Goal: Task Accomplishment & Management: Complete application form

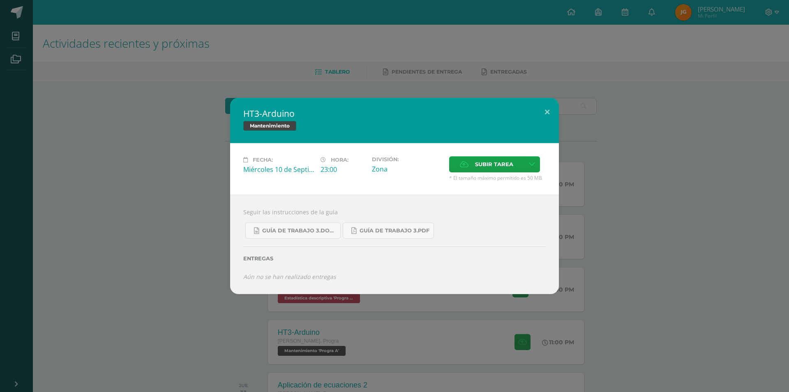
scroll to position [82, 0]
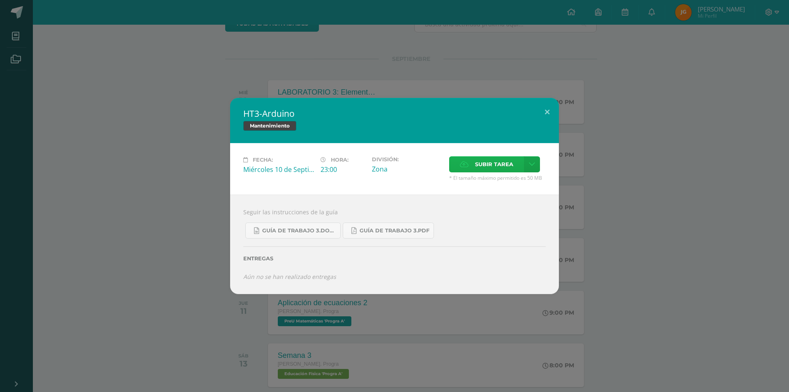
click at [475, 167] on label "Subir tarea" at bounding box center [486, 164] width 75 height 16
click at [0, 0] on input "Subir tarea" at bounding box center [0, 0] width 0 height 0
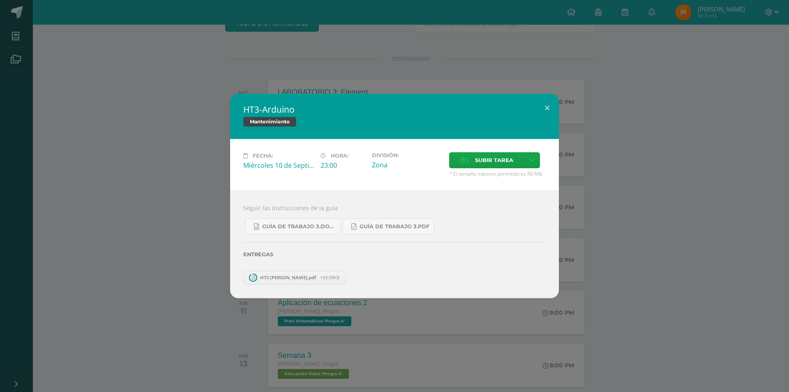
click at [111, 39] on div "HT3-[PERSON_NAME] Mantenimiento Fecha: [DATE] Hora: 23:00 División: Zona" at bounding box center [394, 196] width 789 height 392
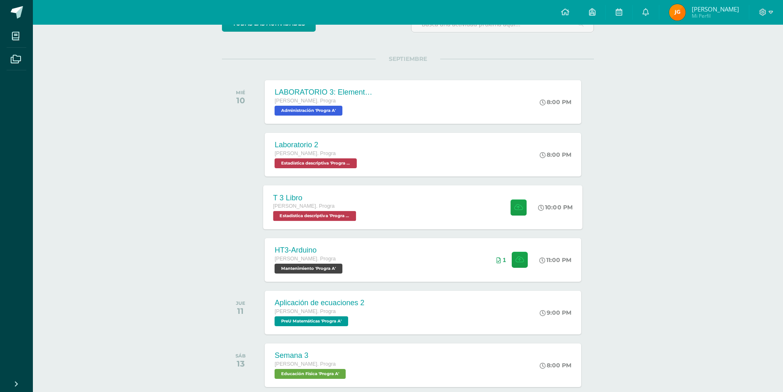
click at [410, 203] on div "T 3 Libro [PERSON_NAME]. Progra Estadística descriptiva 'Progra A' 10:00 PM T 3…" at bounding box center [422, 207] width 319 height 44
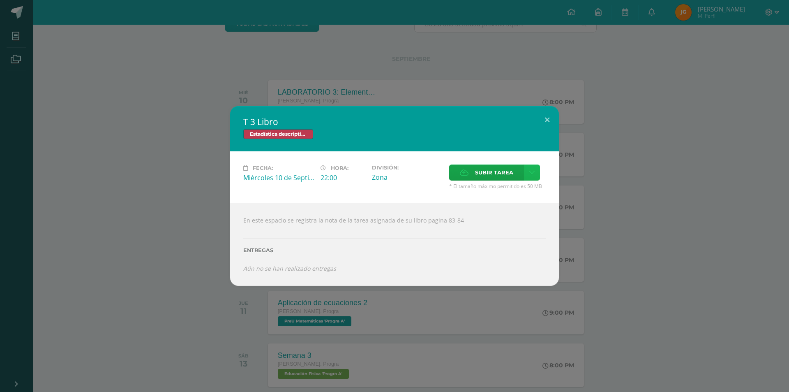
click at [530, 171] on icon at bounding box center [532, 172] width 6 height 7
drag, startPoint x: 477, startPoint y: 189, endPoint x: 473, endPoint y: 191, distance: 5.0
click at [477, 189] on link "Subir enlace" at bounding box center [503, 190] width 82 height 13
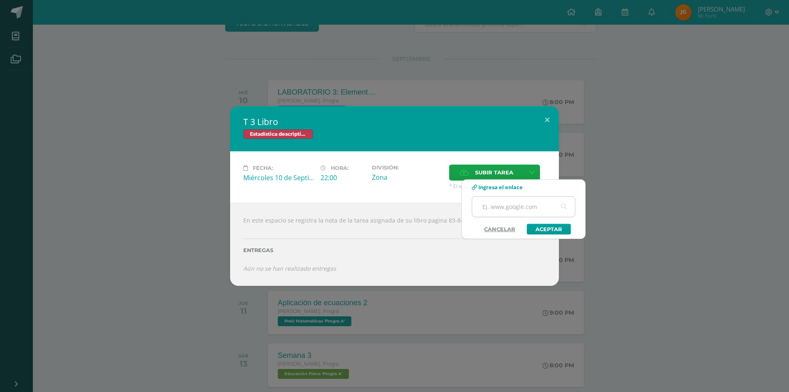
click at [483, 201] on input "text" at bounding box center [523, 206] width 103 height 20
paste input "[URL][DOMAIN_NAME]"
type input "[URL][DOMAIN_NAME]"
click at [565, 234] on div "Subir enlace Ingresa el enlace Cancelar Aceptar" at bounding box center [524, 209] width 124 height 60
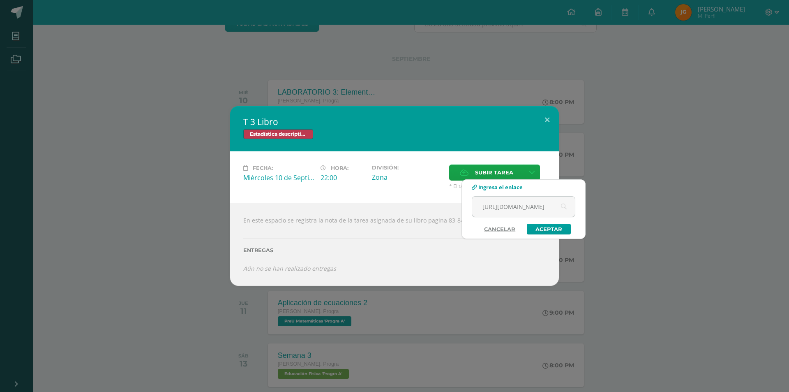
scroll to position [0, 0]
click at [565, 233] on link "Aceptar" at bounding box center [549, 229] width 44 height 11
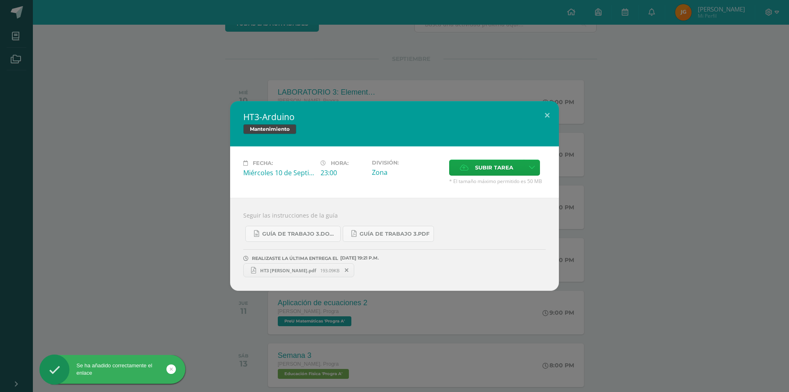
click at [404, 88] on div "HT3-[PERSON_NAME] Mantenimiento Fecha: [DATE] Hora: 23:00 División: Zona" at bounding box center [394, 196] width 789 height 392
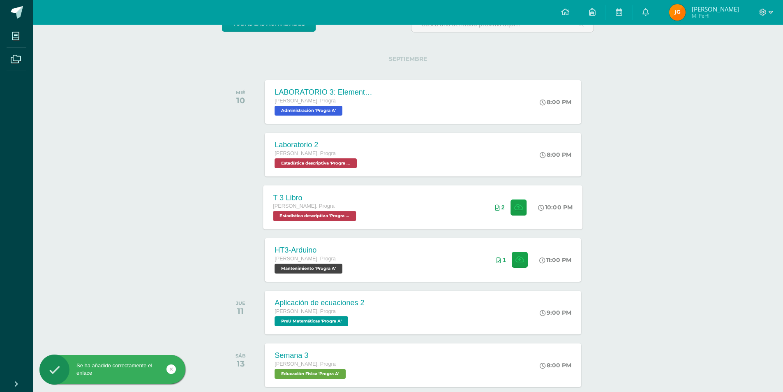
click at [385, 199] on div "T 3 Libro [PERSON_NAME]. Progra Estadística descriptiva 'Progra A' 10:00 PM 2 T…" at bounding box center [422, 207] width 319 height 44
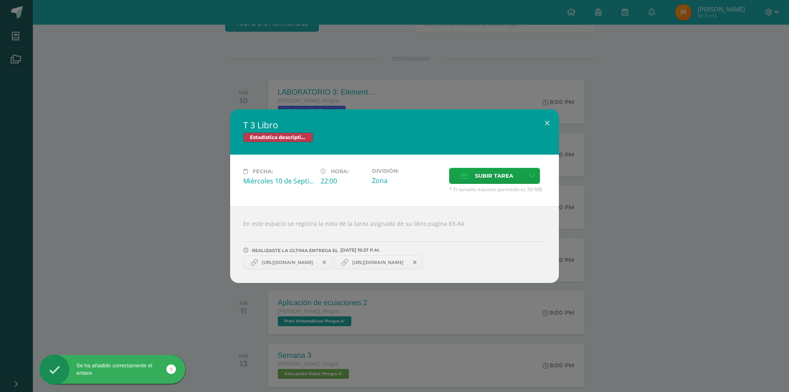
click at [326, 261] on icon at bounding box center [325, 262] width 4 height 6
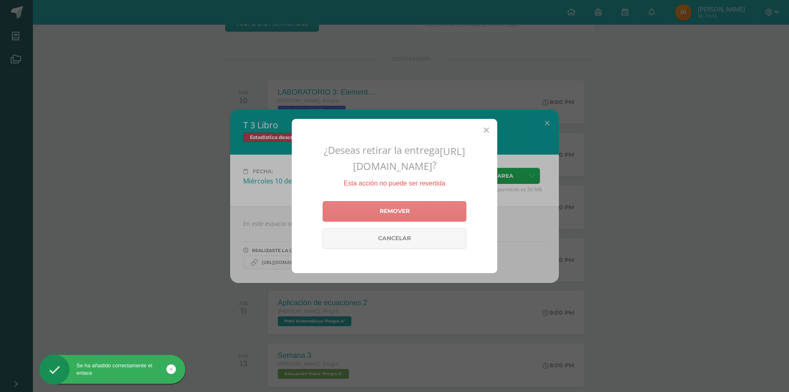
click at [376, 210] on link "Remover" at bounding box center [395, 211] width 144 height 21
